Goal: Transaction & Acquisition: Purchase product/service

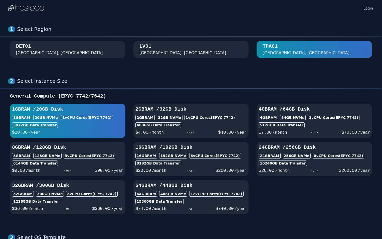
click at [161, 54] on div "[GEOGRAPHIC_DATA], [GEOGRAPHIC_DATA]" at bounding box center [182, 53] width 87 height 6
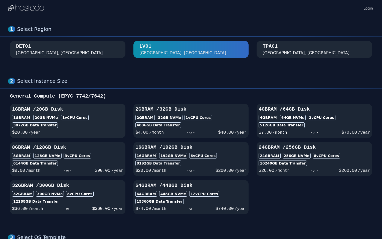
click at [118, 129] on div "$ 20.00 /year" at bounding box center [67, 132] width 111 height 8
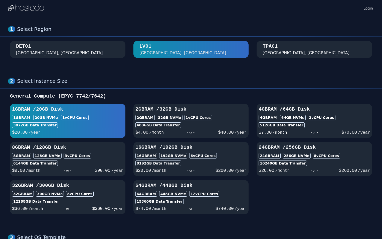
scroll to position [150, 0]
